Goal: Task Accomplishment & Management: Manage account settings

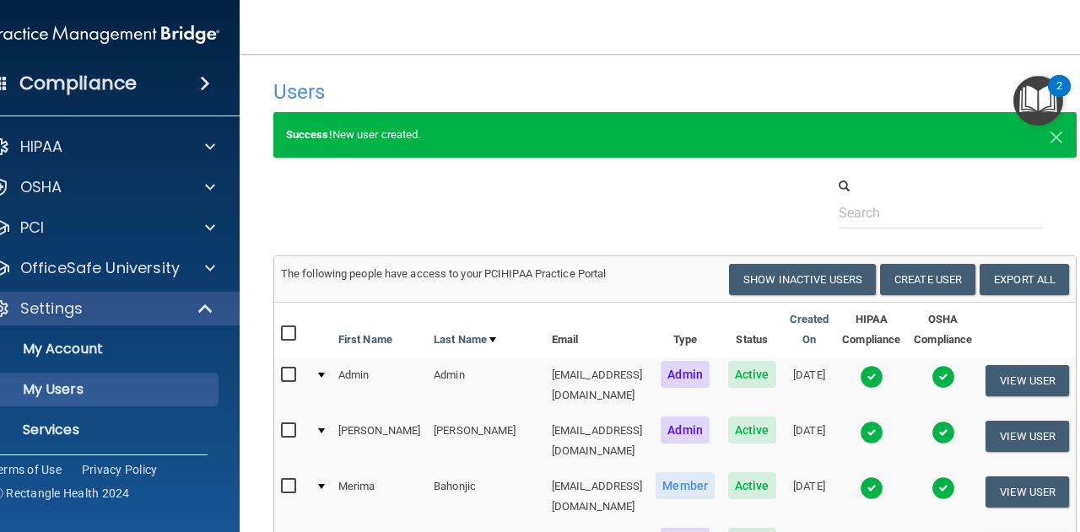
select select "20"
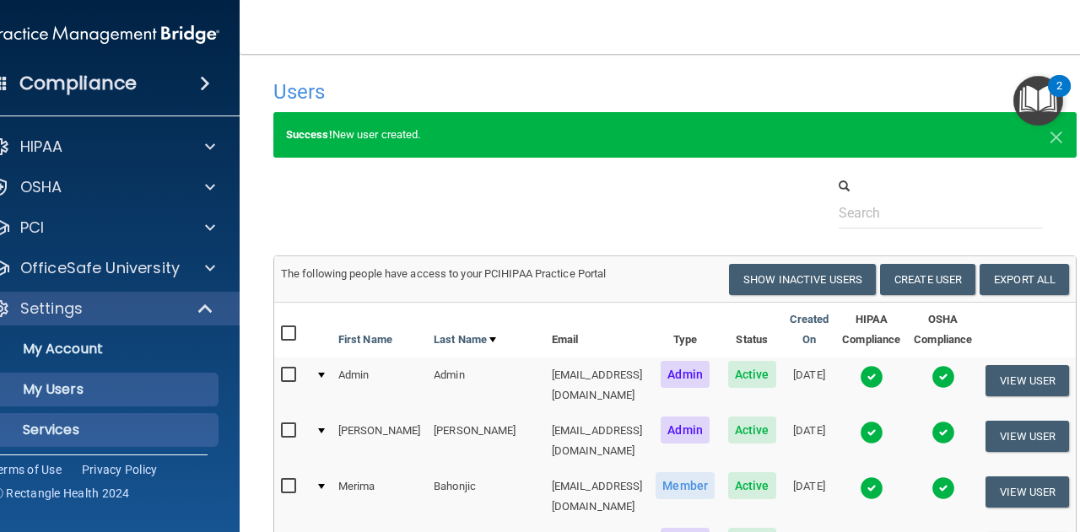
scroll to position [46, 0]
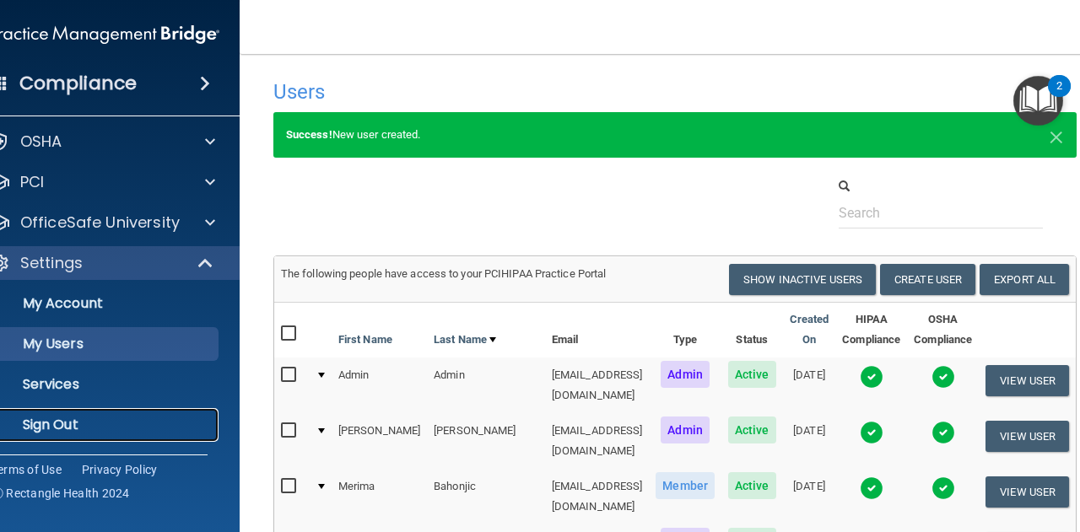
click at [137, 429] on p "Sign Out" at bounding box center [96, 425] width 230 height 17
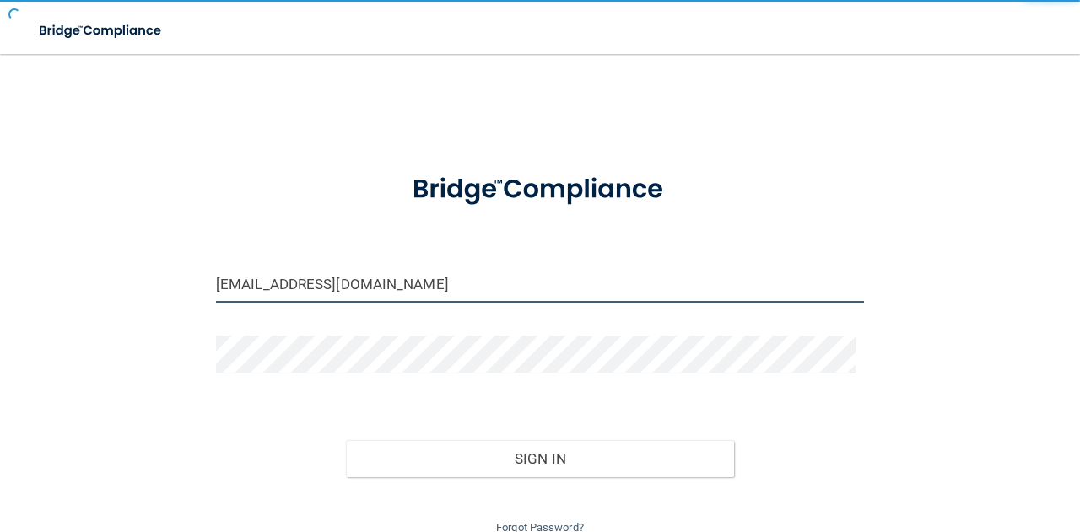
click at [418, 284] on input "[EMAIL_ADDRESS][DOMAIN_NAME]" at bounding box center [540, 284] width 648 height 38
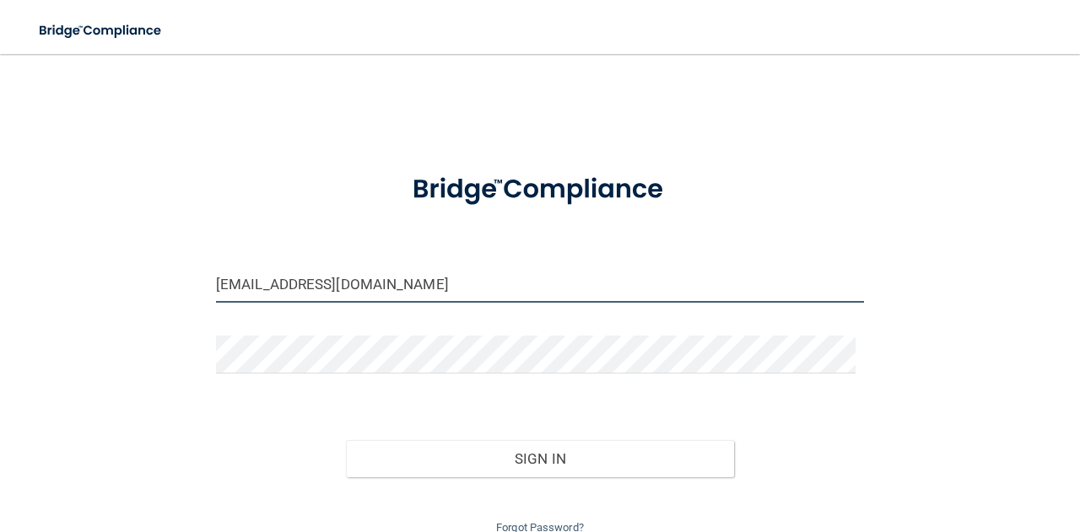
click at [418, 284] on input "[EMAIL_ADDRESS][DOMAIN_NAME]" at bounding box center [540, 284] width 648 height 38
click at [398, 284] on input "[EMAIL_ADDRESS][DOMAIN_NAME]" at bounding box center [540, 284] width 648 height 38
click at [412, 291] on input "[EMAIL_ADDRESS][DOMAIN_NAME]" at bounding box center [540, 284] width 648 height 38
type input "[PERSON_NAME][EMAIL_ADDRESS][PERSON_NAME][DOMAIN_NAME]"
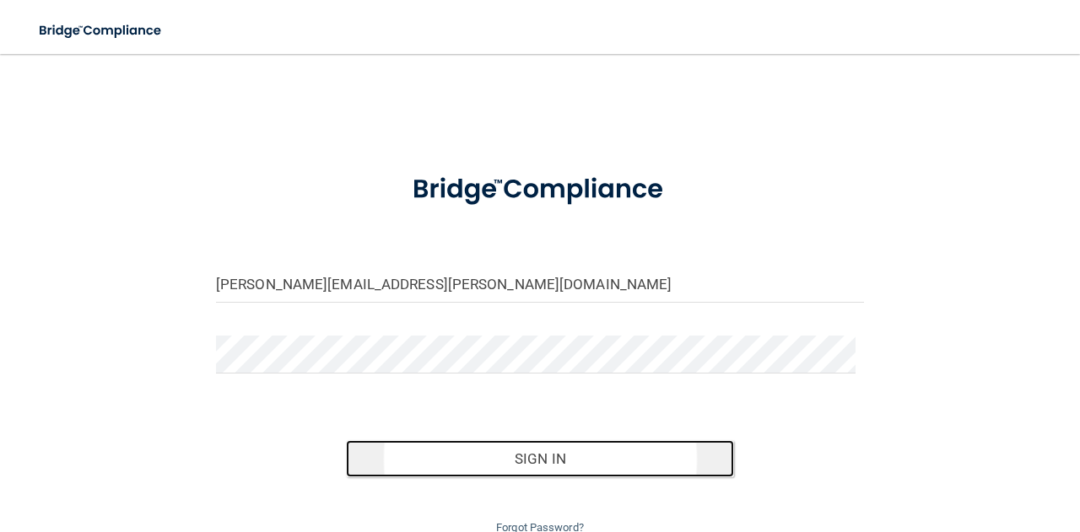
click at [476, 456] on button "Sign In" at bounding box center [540, 458] width 389 height 37
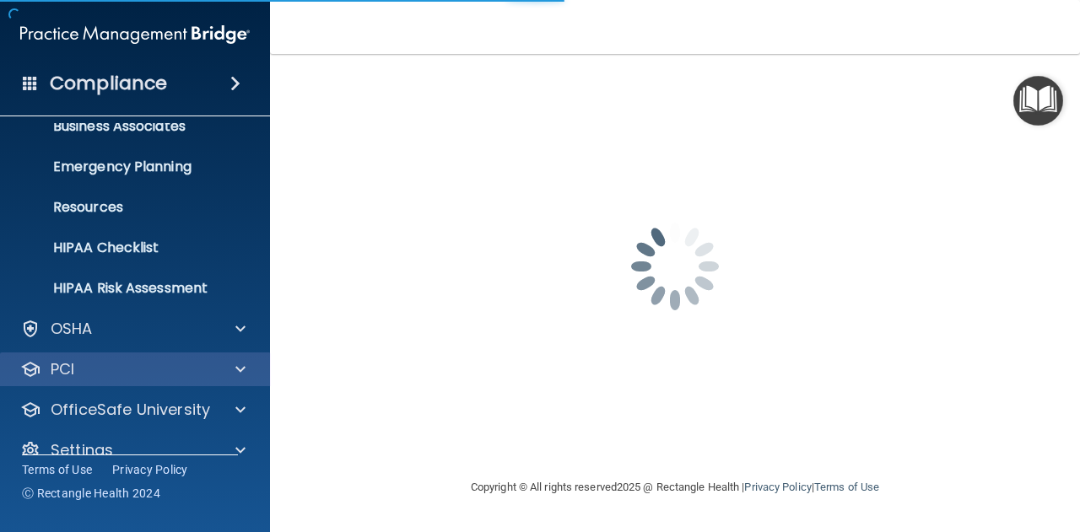
scroll to position [167, 0]
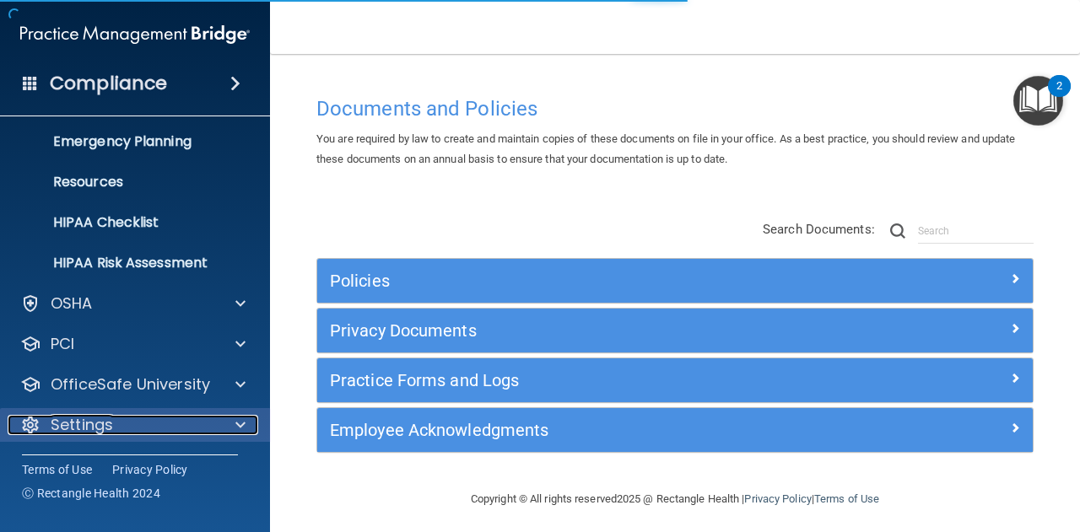
click at [230, 423] on div at bounding box center [238, 425] width 42 height 20
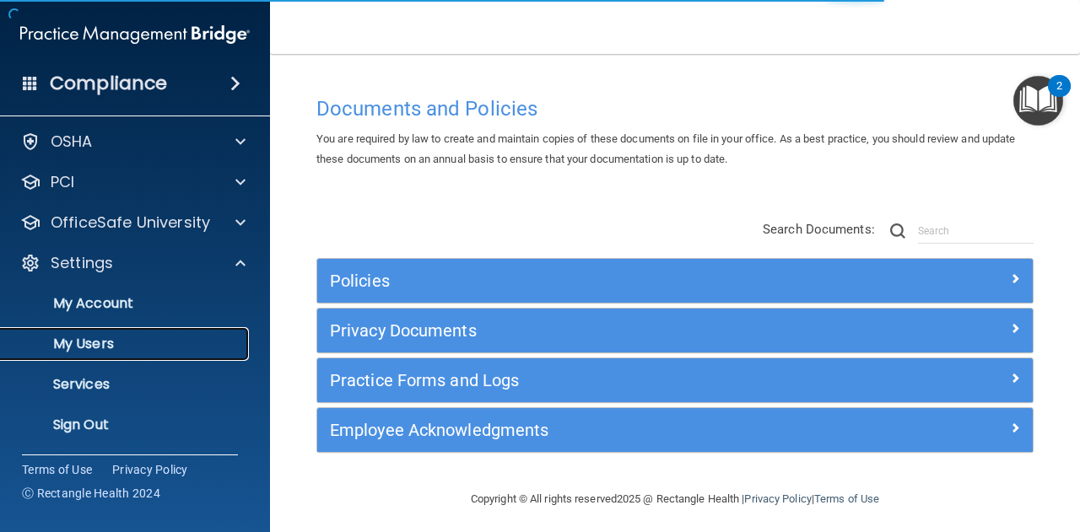
click at [166, 343] on p "My Users" at bounding box center [126, 344] width 230 height 17
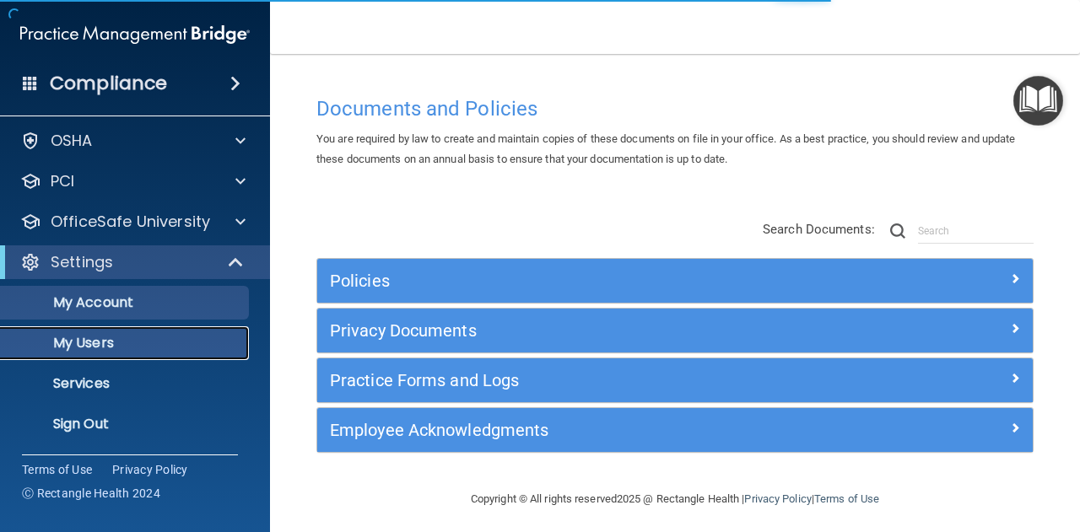
scroll to position [46, 0]
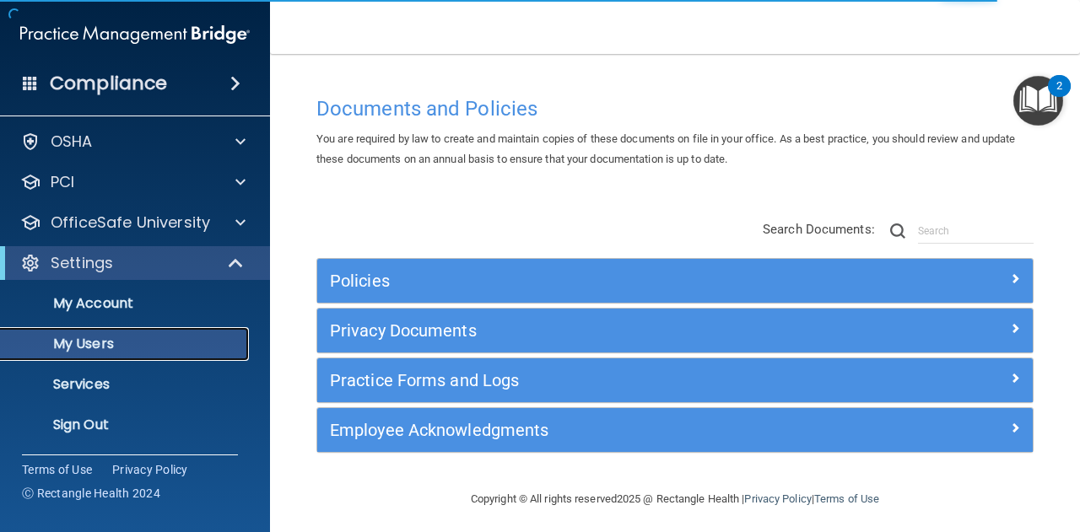
select select "20"
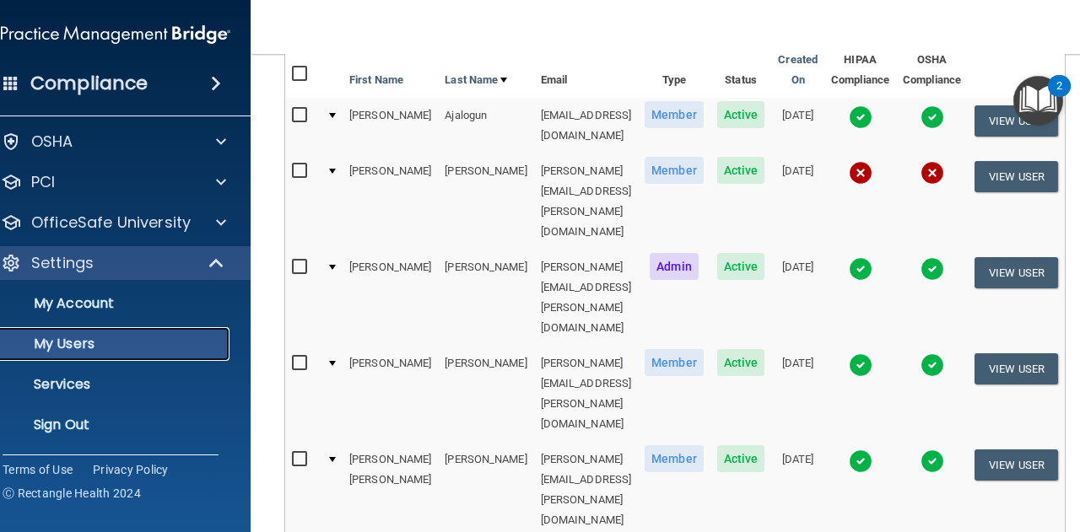
scroll to position [169, 0]
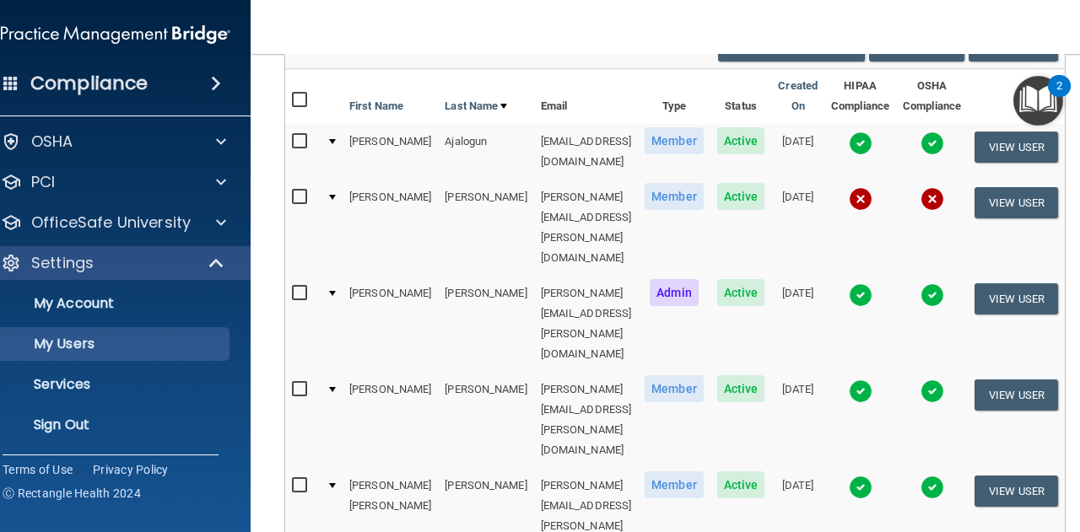
click at [292, 197] on input "checkbox" at bounding box center [301, 198] width 19 height 14
checkbox input "true"
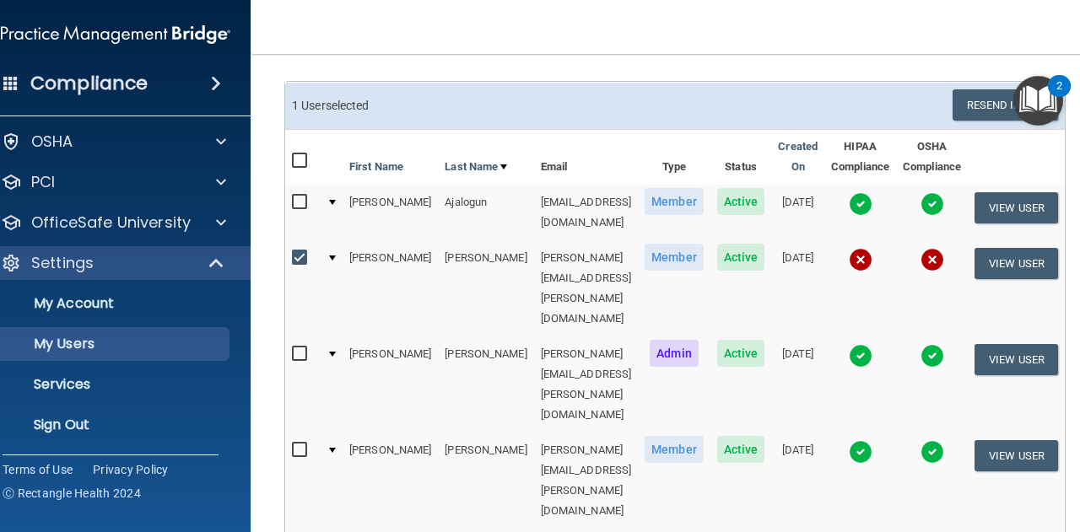
scroll to position [84, 0]
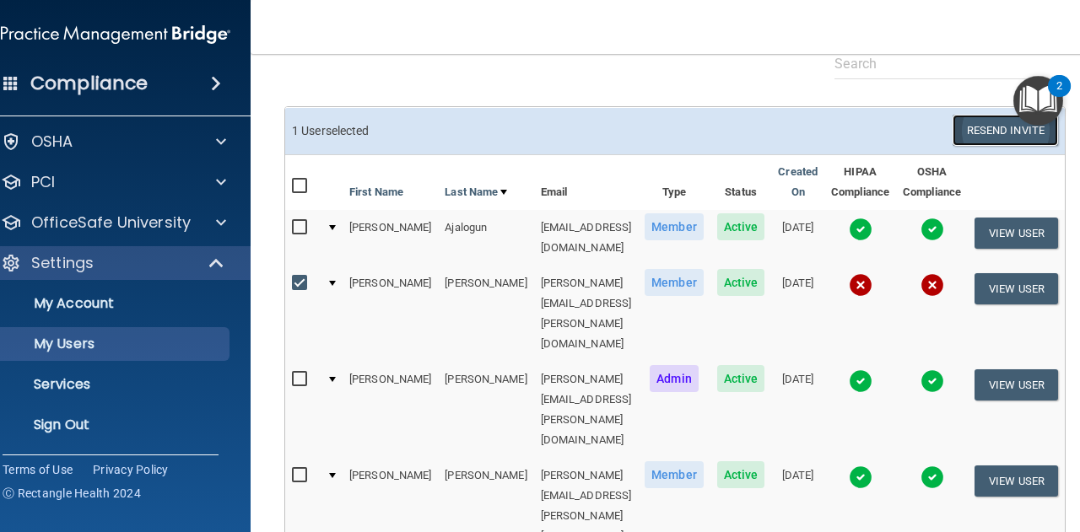
click at [989, 128] on button "Resend Invite" at bounding box center [1005, 130] width 105 height 31
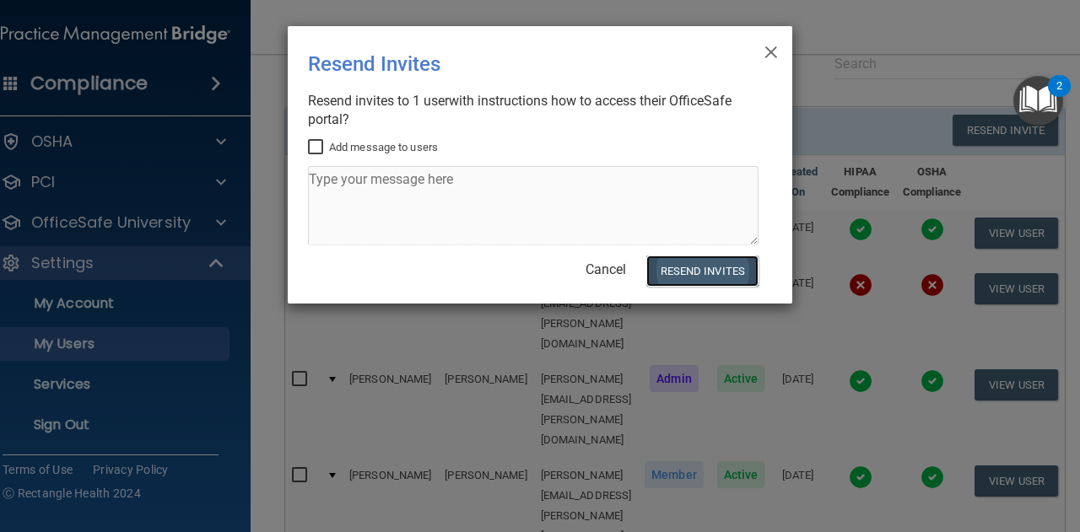
click at [699, 268] on button "Resend Invites" at bounding box center [702, 271] width 112 height 31
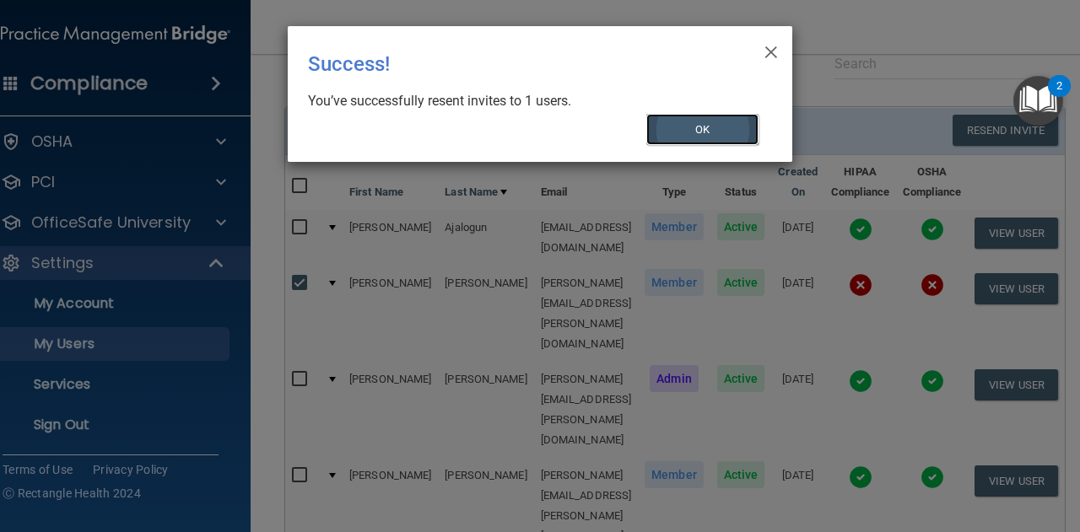
click at [705, 134] on button "OK" at bounding box center [702, 129] width 113 height 31
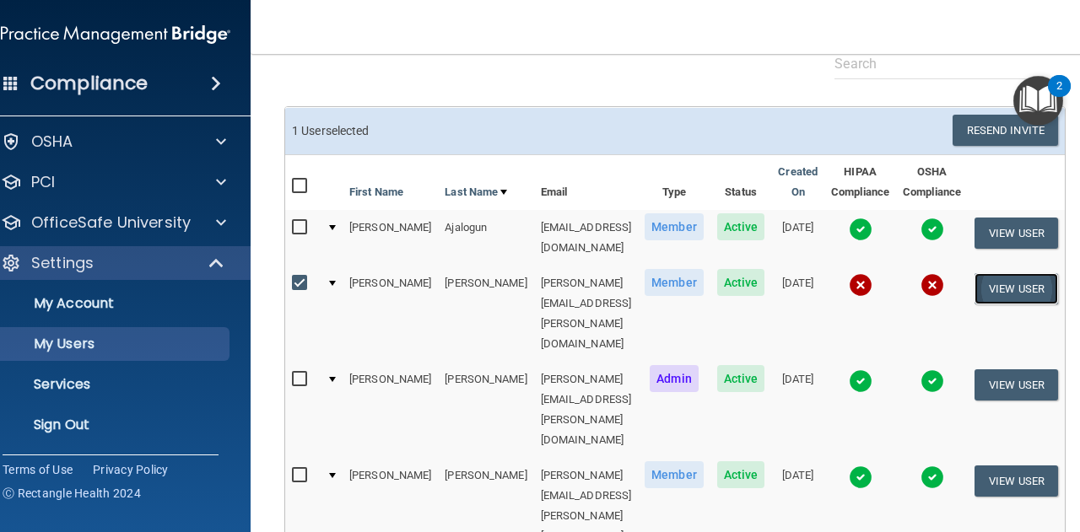
click at [1021, 288] on button "View User" at bounding box center [1017, 288] width 84 height 31
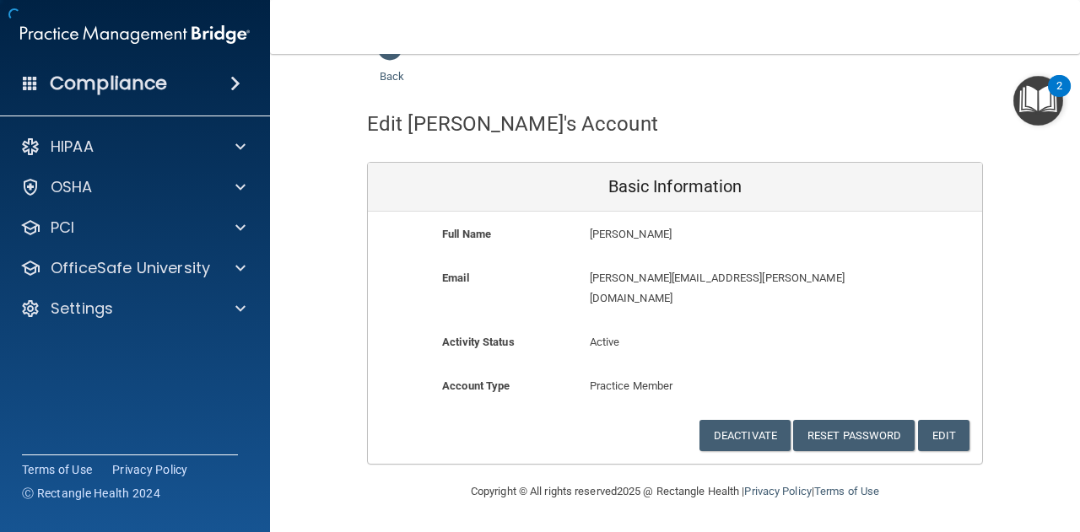
scroll to position [14, 0]
